Goal: Information Seeking & Learning: Check status

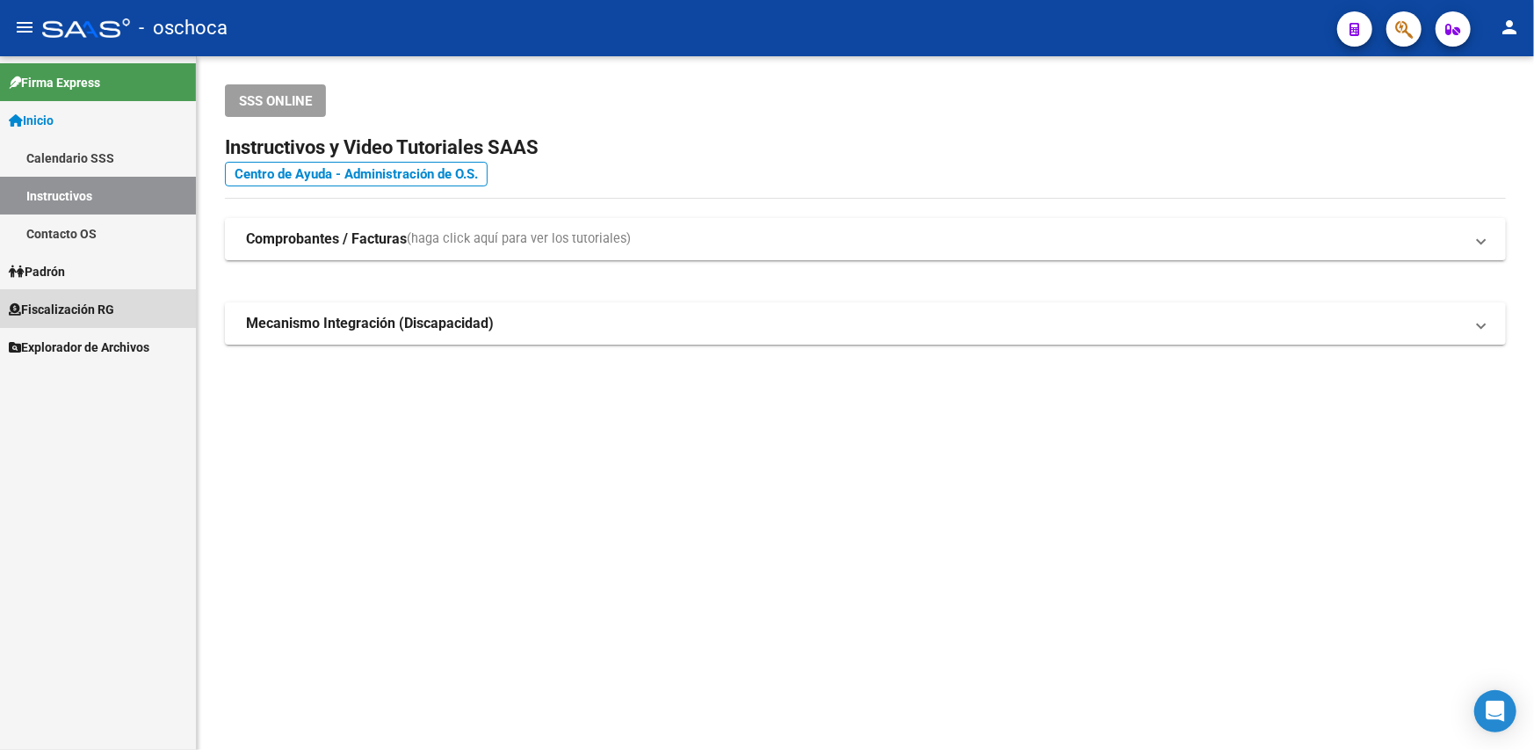
click at [62, 315] on span "Fiscalización RG" at bounding box center [61, 309] width 105 height 19
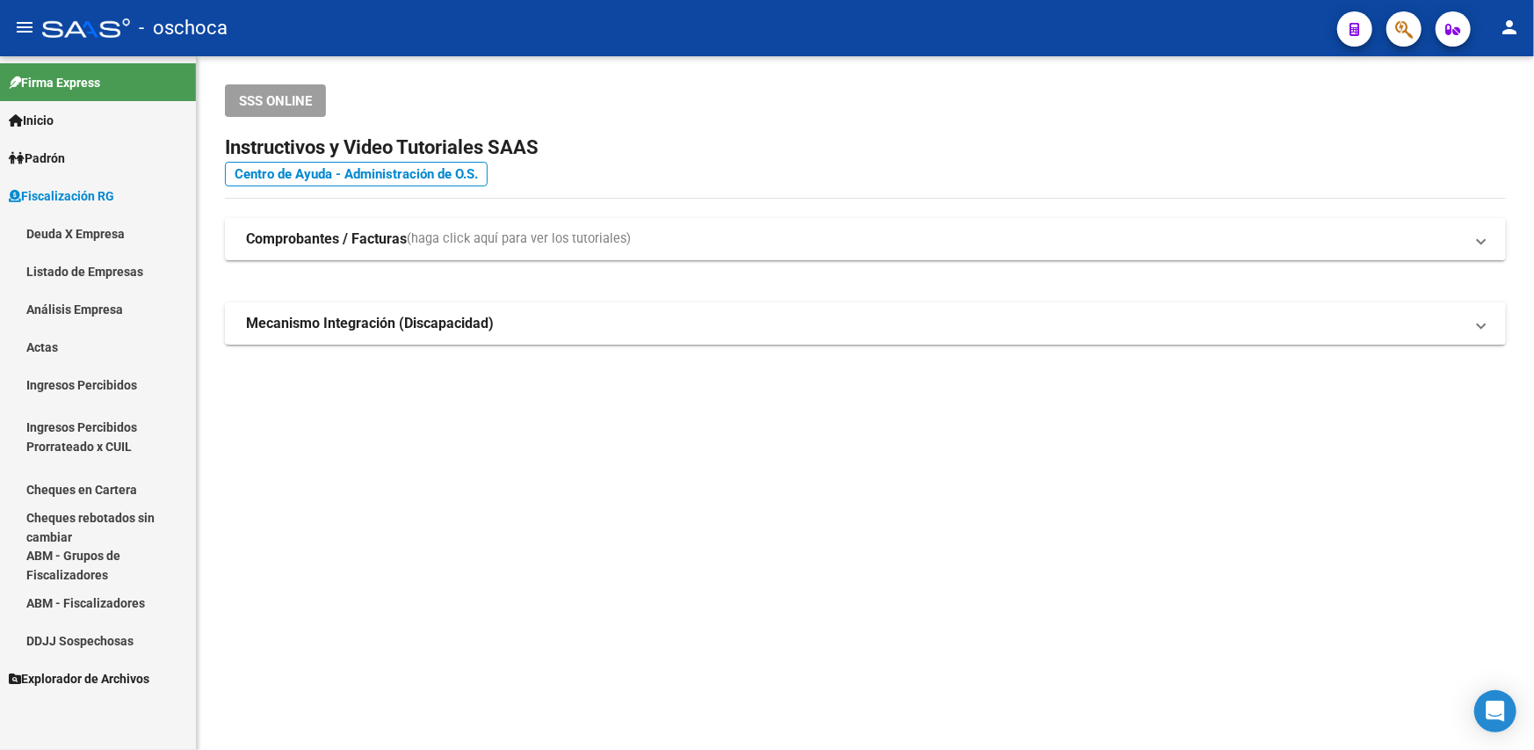
drag, startPoint x: 75, startPoint y: 309, endPoint x: 79, endPoint y: 286, distance: 23.3
click at [76, 307] on link "Análisis Empresa" at bounding box center [98, 309] width 196 height 38
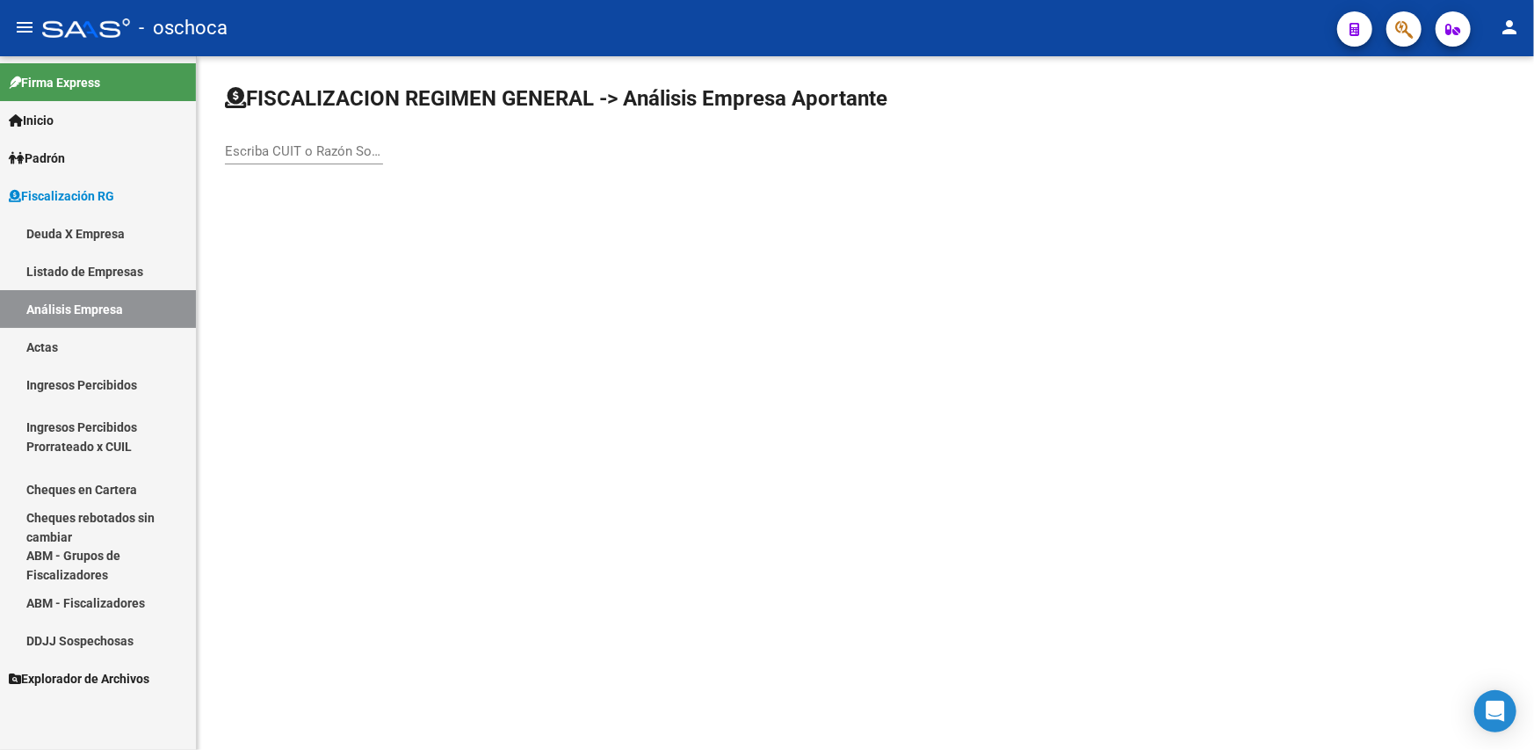
click at [79, 268] on link "Listado de Empresas" at bounding box center [98, 271] width 196 height 38
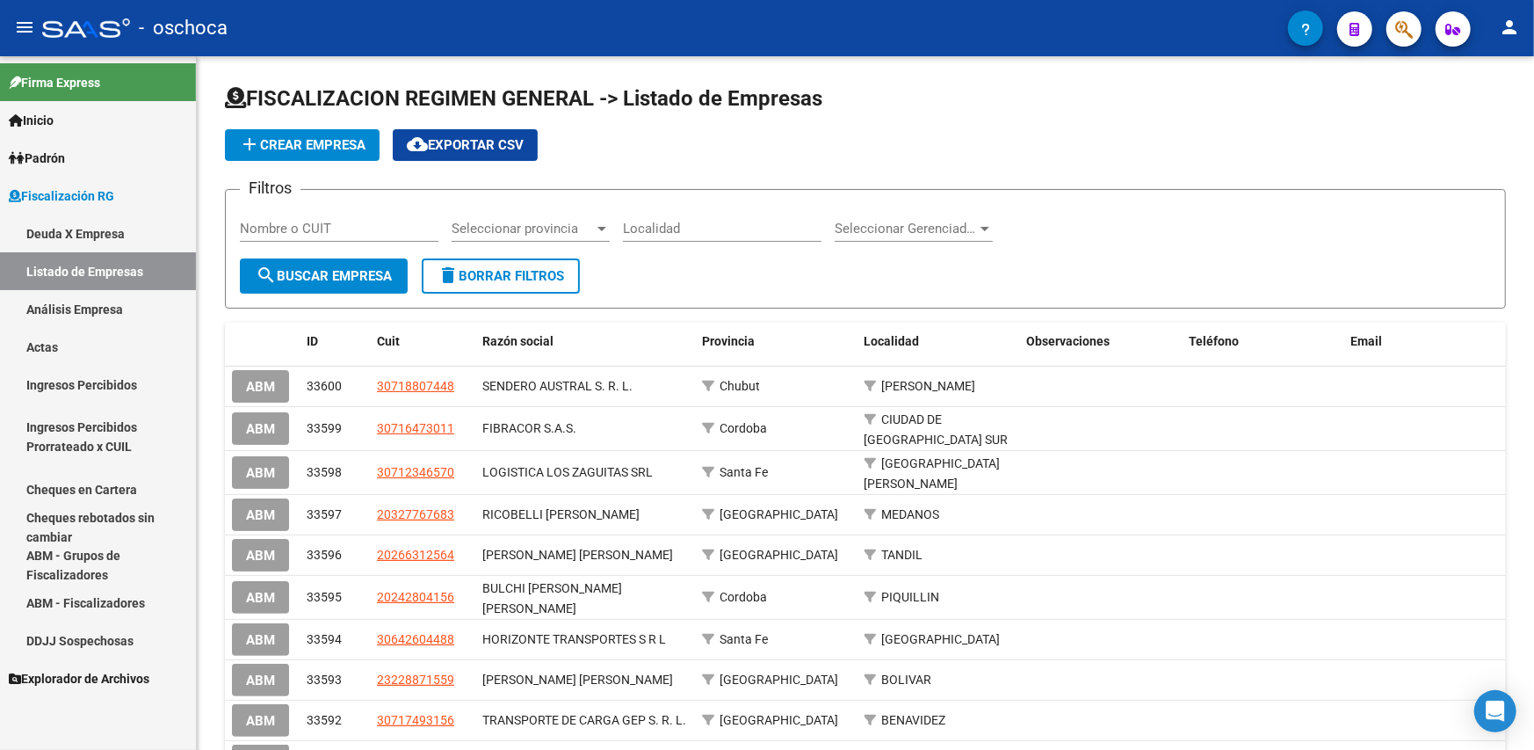
click at [112, 313] on link "Análisis Empresa" at bounding box center [98, 309] width 196 height 38
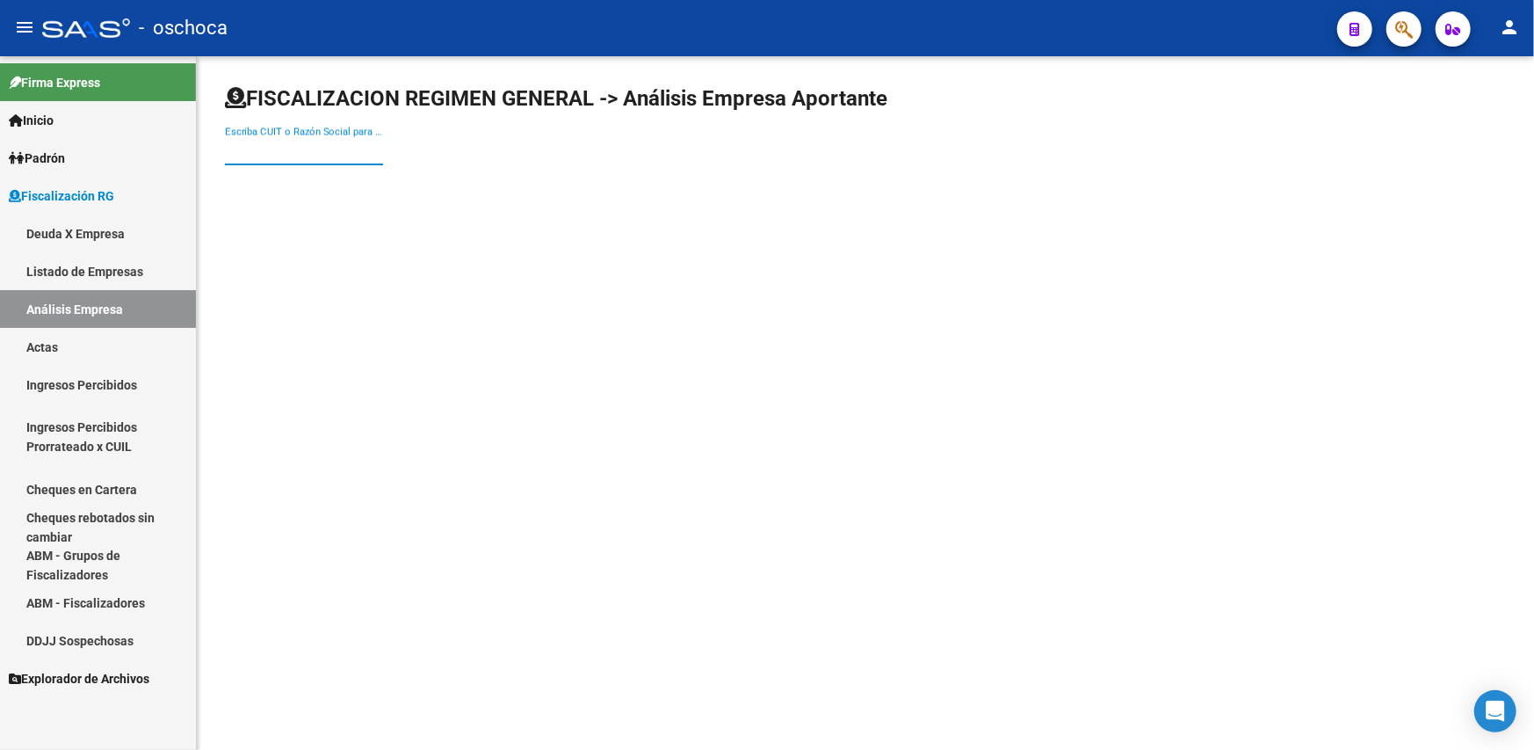
click at [281, 145] on input "Escriba CUIT o Razón Social para buscar" at bounding box center [304, 151] width 158 height 16
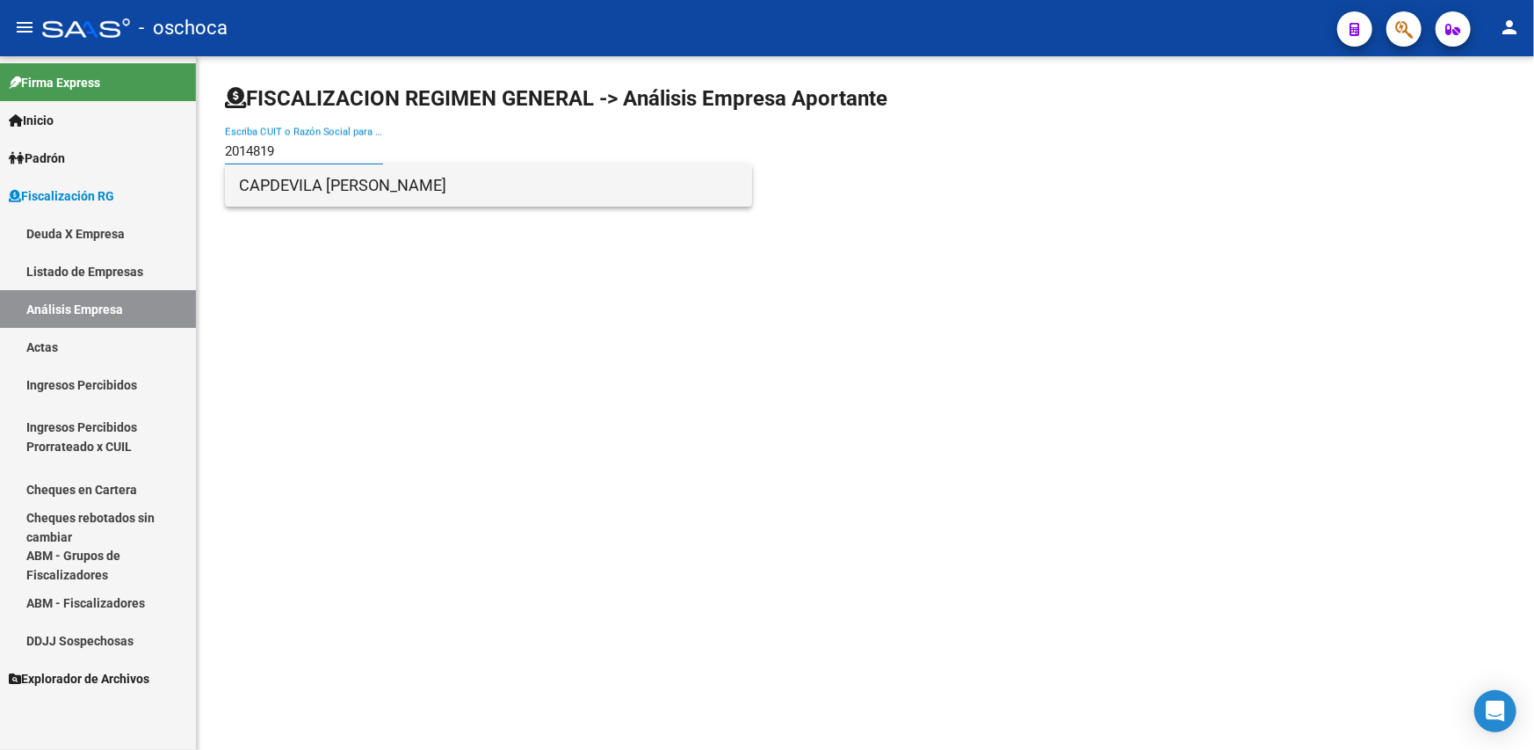
type input "2014819"
click at [319, 195] on span "CAPDEVILA [PERSON_NAME]" at bounding box center [488, 185] width 499 height 42
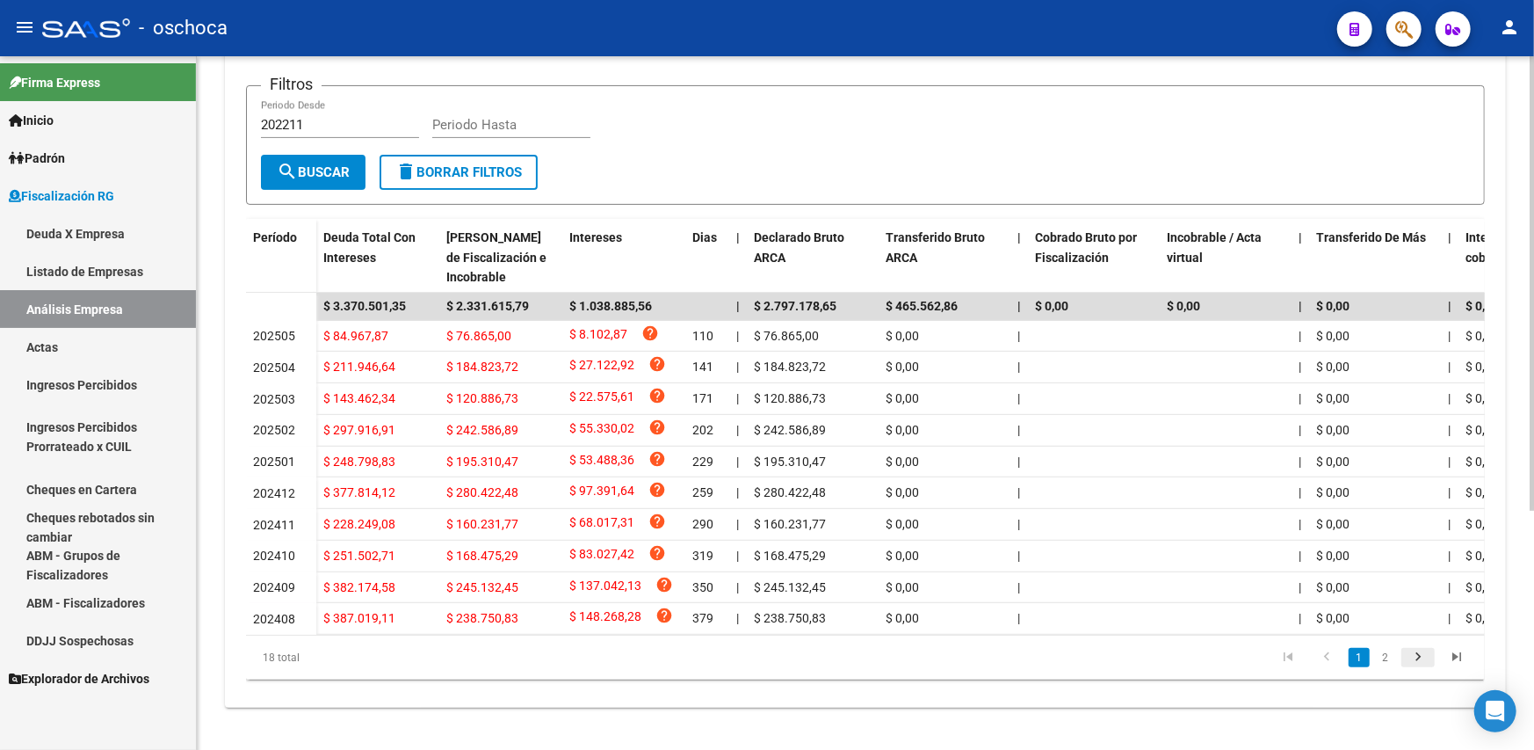
click at [1419, 663] on icon "go to next page" at bounding box center [1418, 658] width 23 height 21
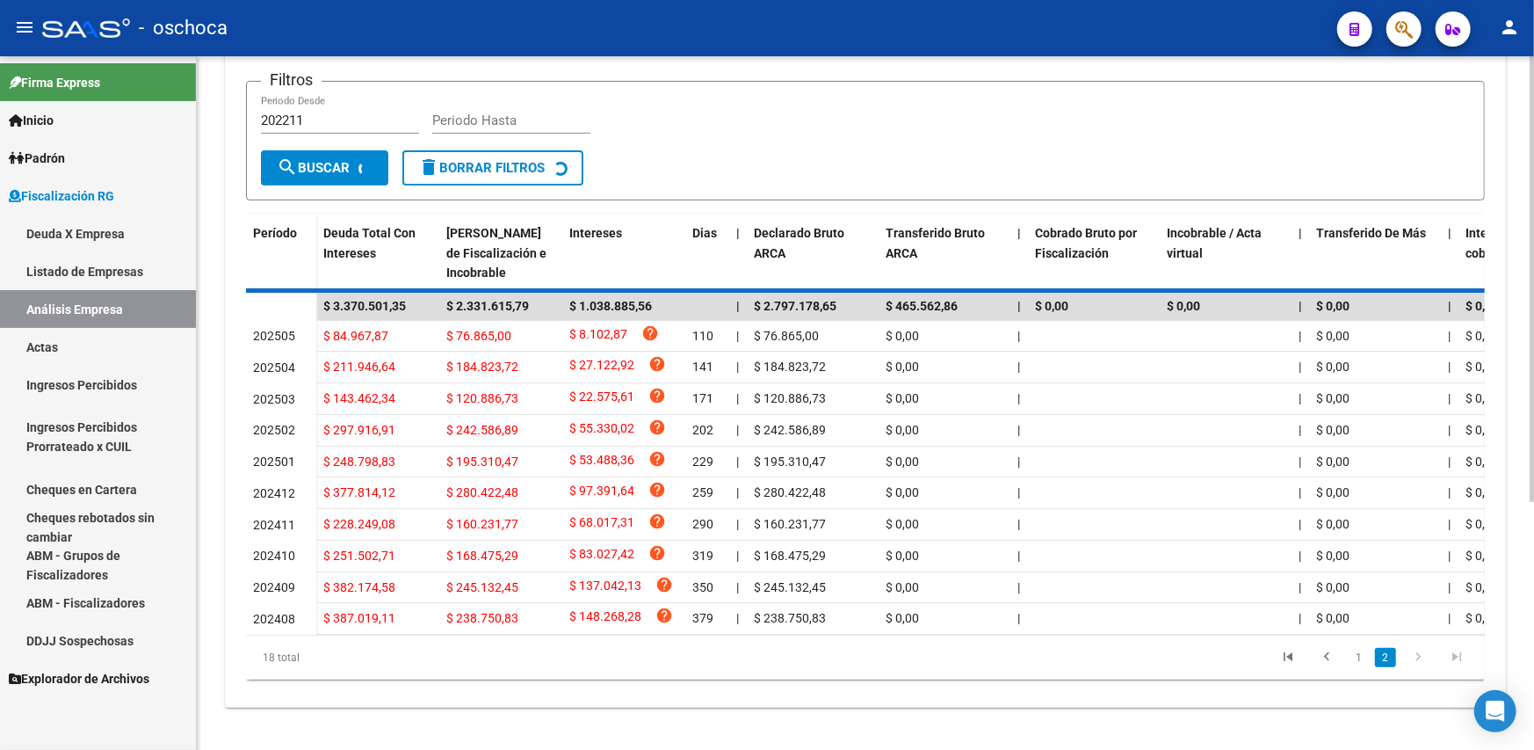
scroll to position [286, 0]
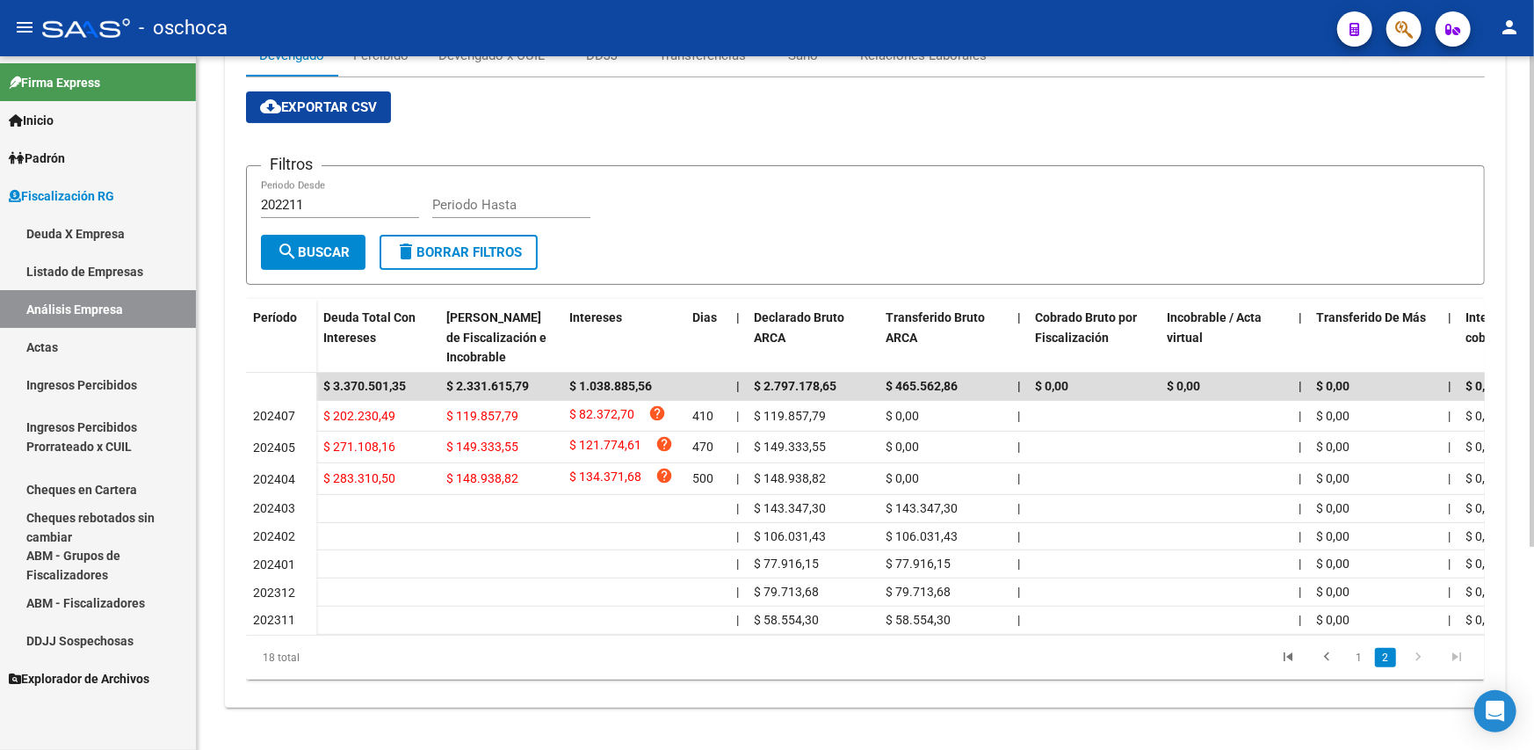
click at [1426, 658] on icon "go to next page" at bounding box center [1418, 658] width 23 height 21
drag, startPoint x: 1336, startPoint y: 654, endPoint x: 1257, endPoint y: 634, distance: 81.6
click at [1336, 654] on icon "go to previous page" at bounding box center [1326, 658] width 23 height 21
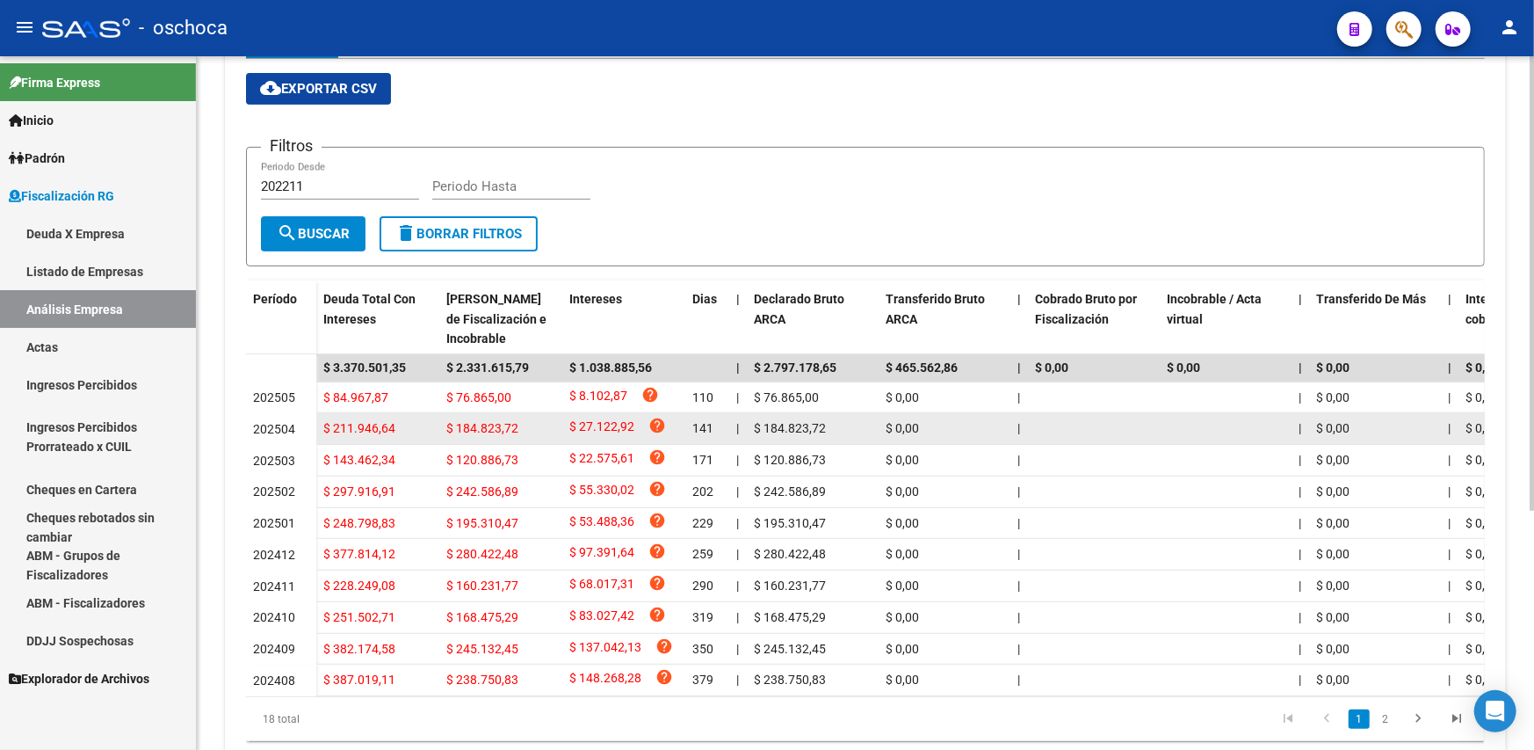
scroll to position [364, 0]
